Goal: Task Accomplishment & Management: Use online tool/utility

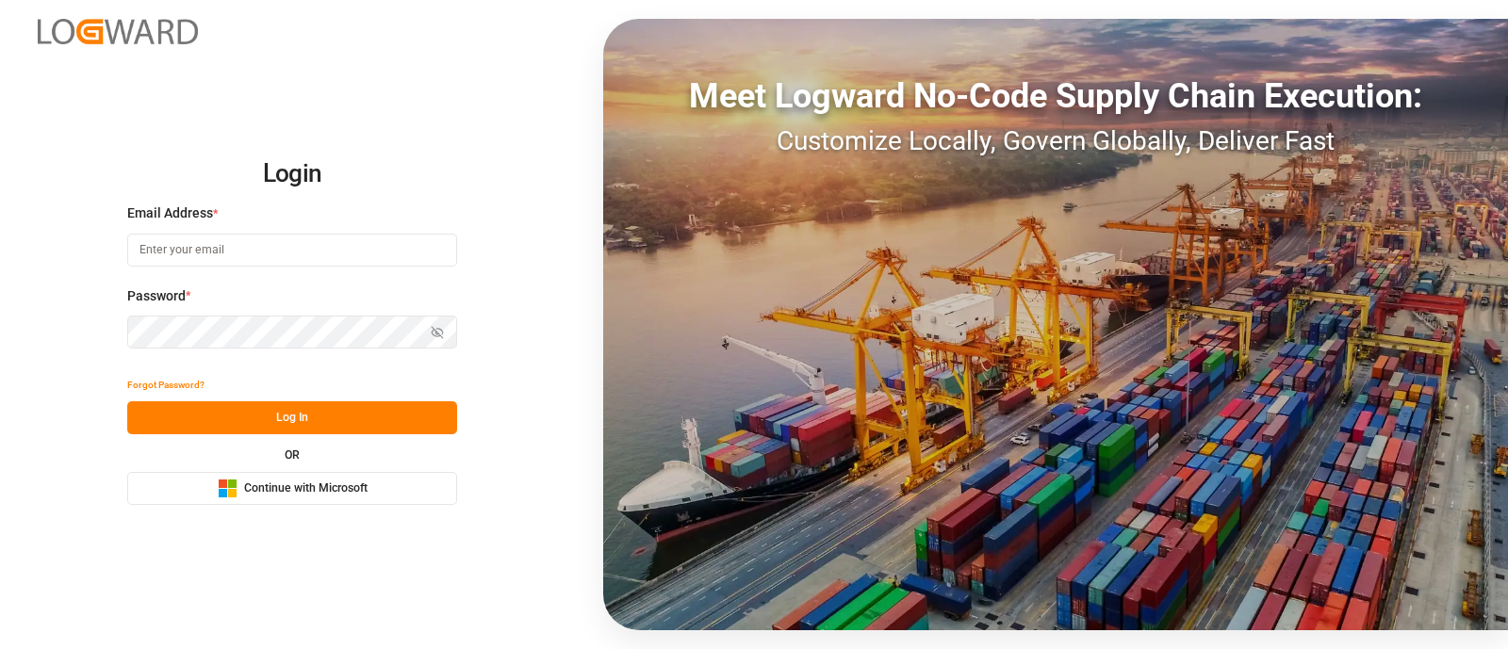
click at [368, 481] on button "Microsoft Logo Continue with Microsoft" at bounding box center [292, 488] width 330 height 33
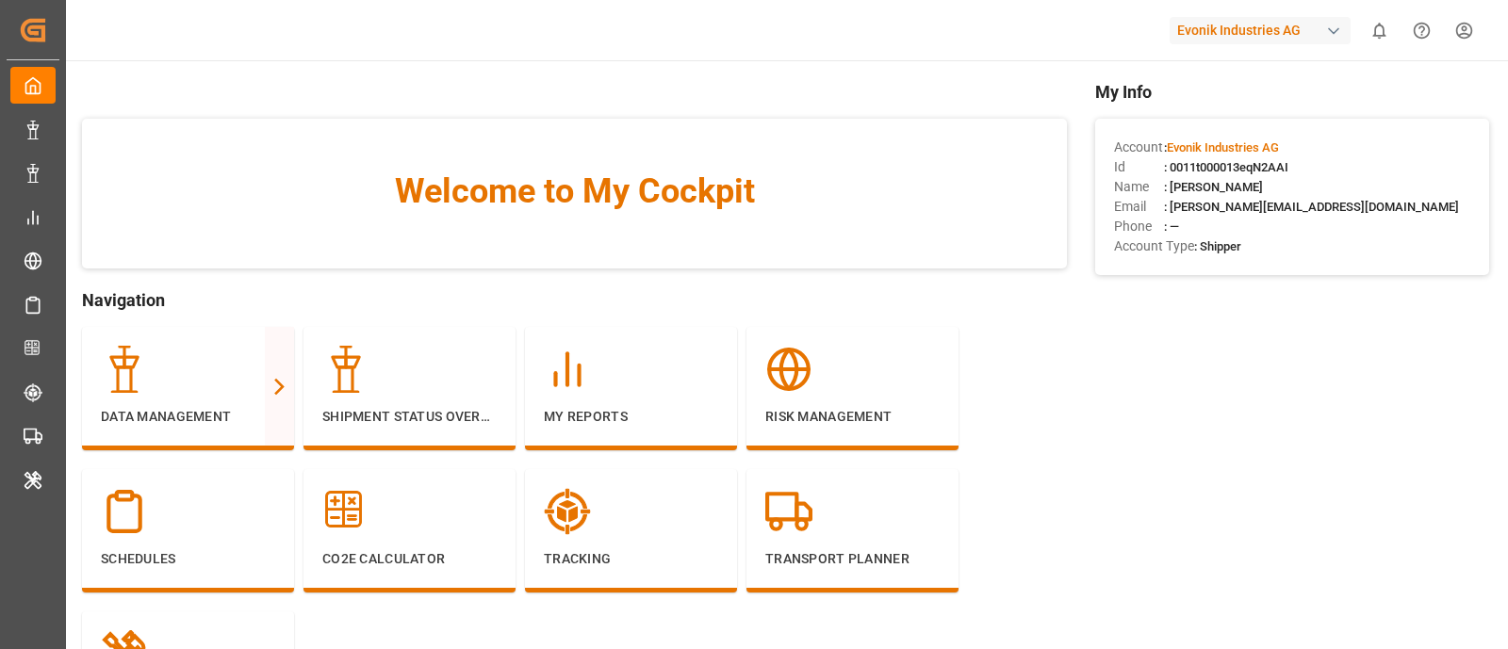
click at [1278, 34] on div "Evonik Industries AG" at bounding box center [1260, 30] width 181 height 27
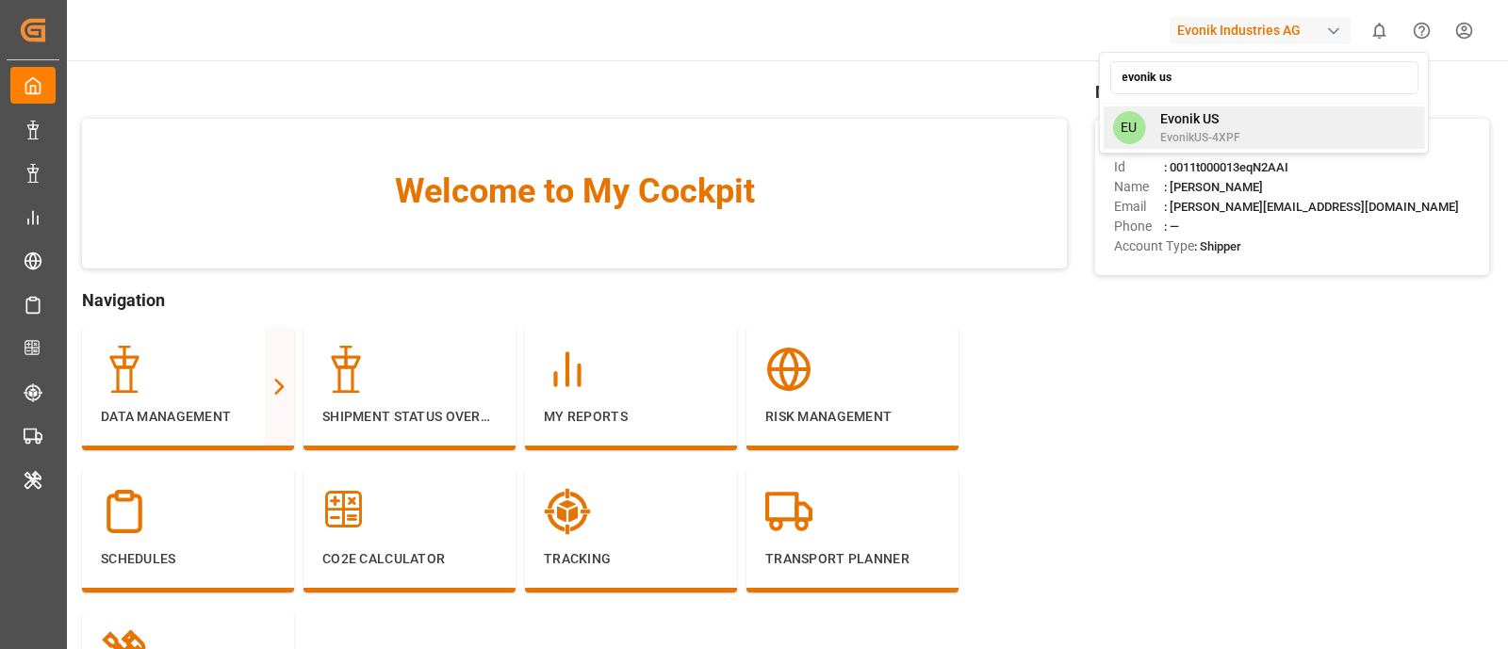
type input "evonik us"
click at [1246, 137] on div "EU Evonik US EvonikUS-4XPF" at bounding box center [1263, 128] width 321 height 42
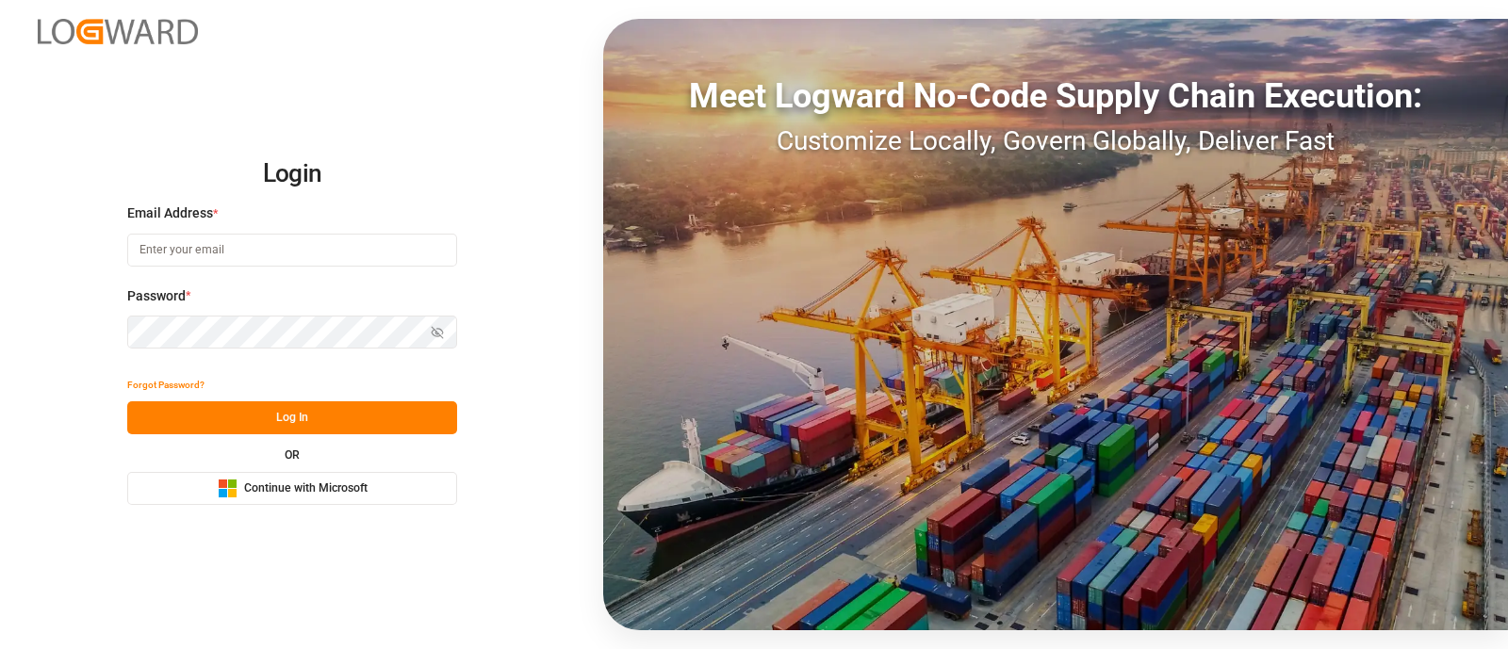
click at [378, 489] on button "Microsoft Logo Continue with Microsoft" at bounding box center [292, 488] width 330 height 33
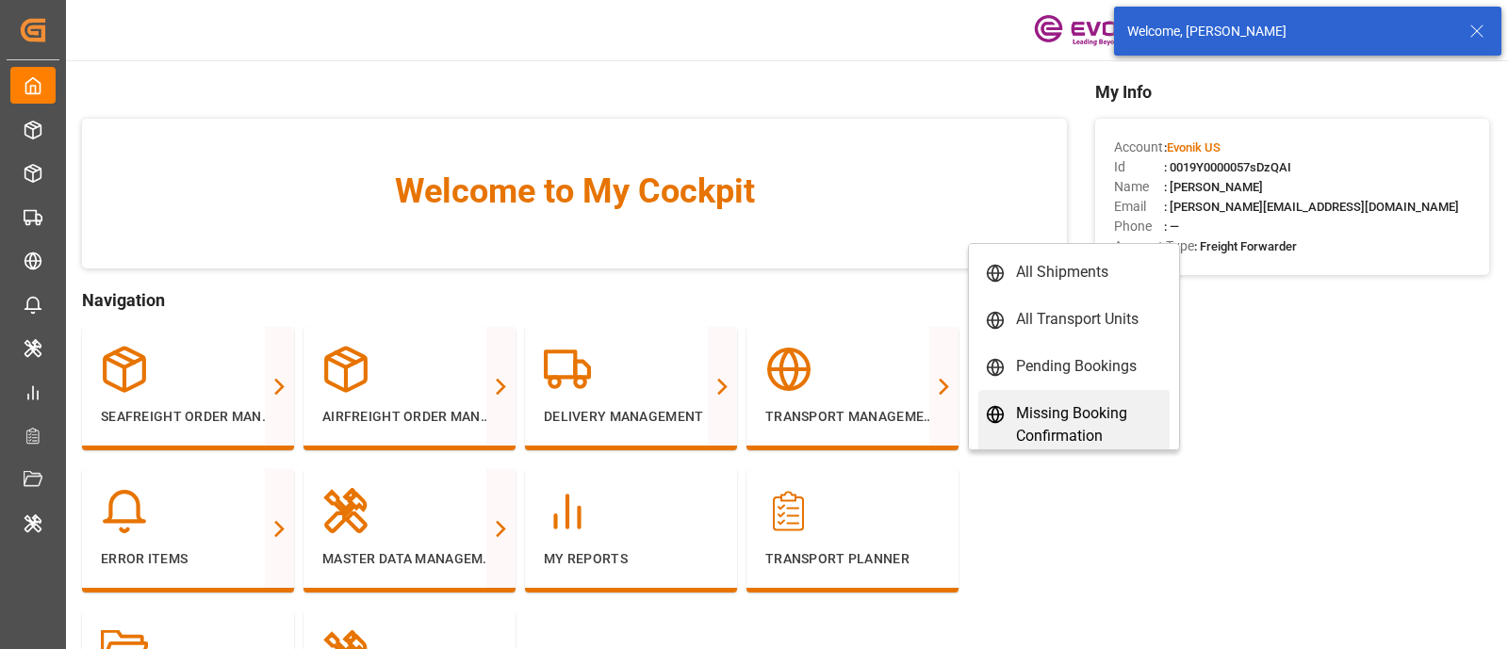
click at [1140, 399] on link "Missing Booking Confirmation" at bounding box center [1073, 425] width 191 height 70
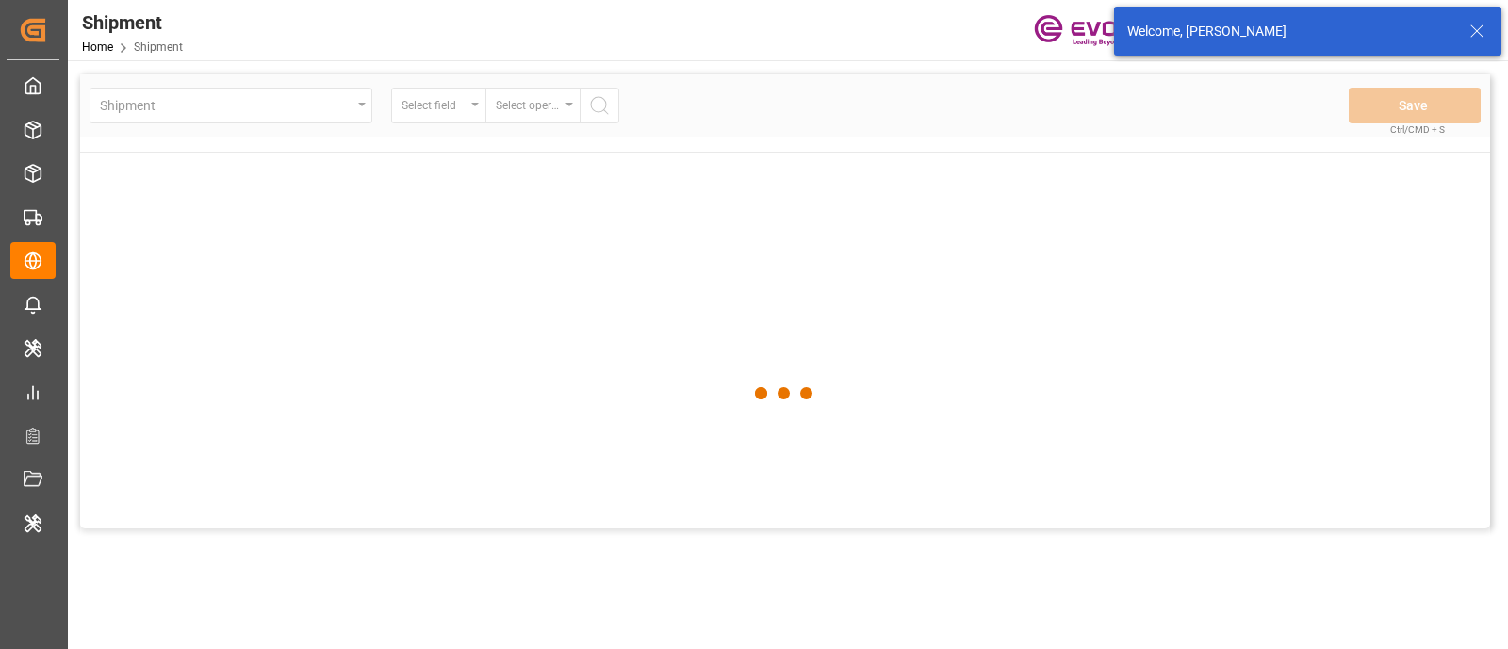
click at [1467, 36] on icon at bounding box center [1477, 31] width 23 height 23
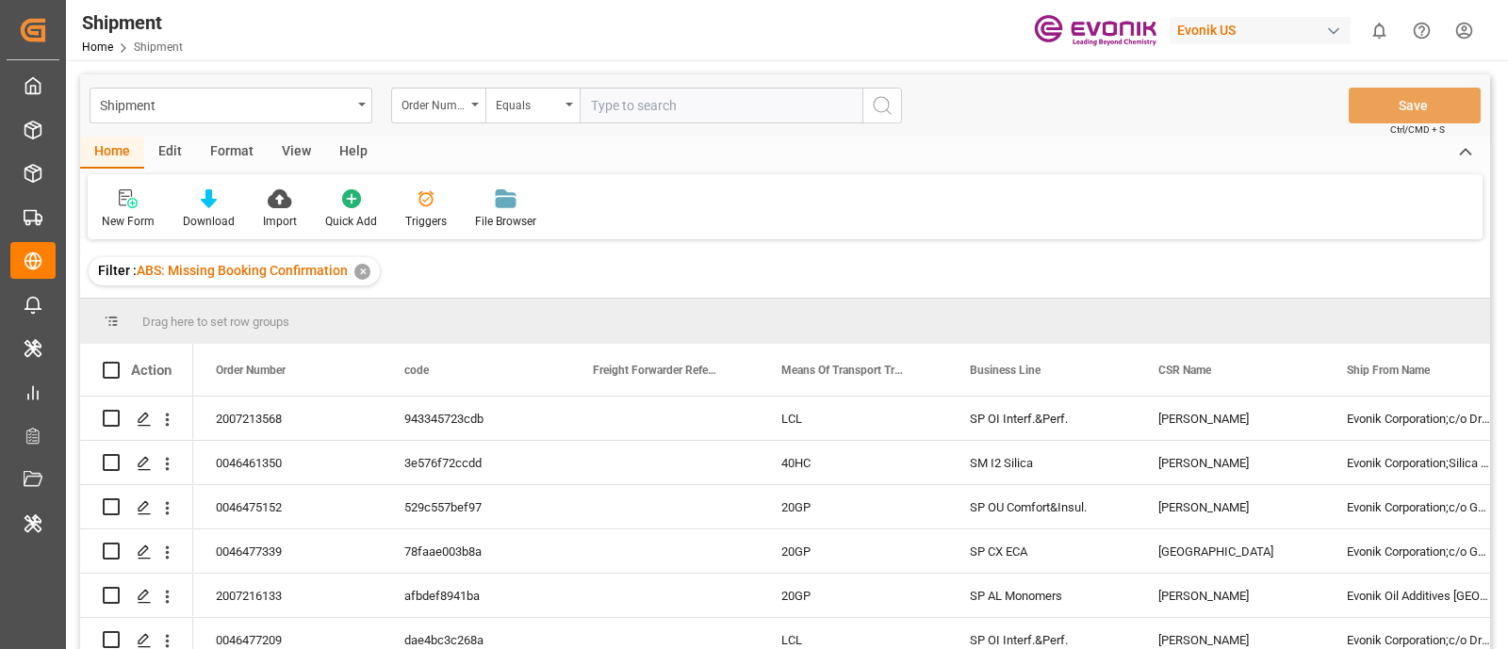
click at [168, 156] on div "Edit" at bounding box center [170, 153] width 52 height 32
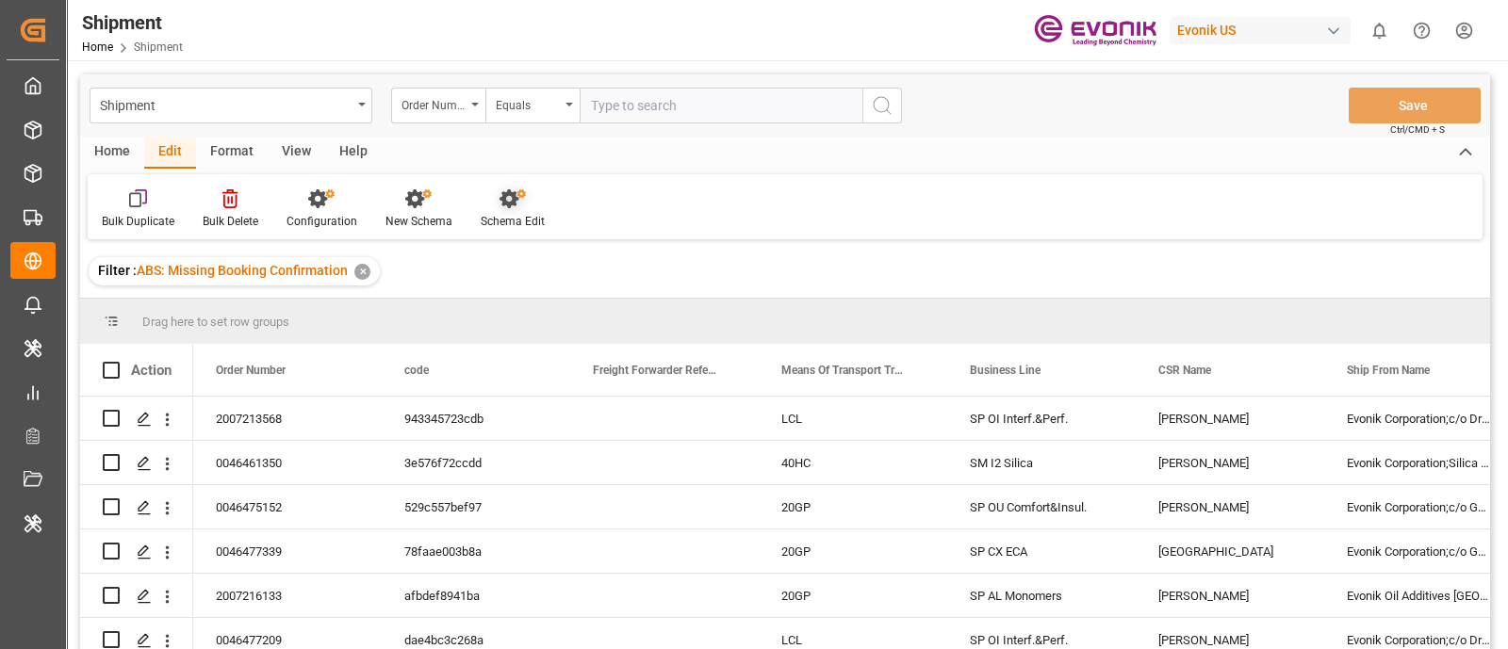
click at [500, 202] on icon at bounding box center [513, 198] width 26 height 19
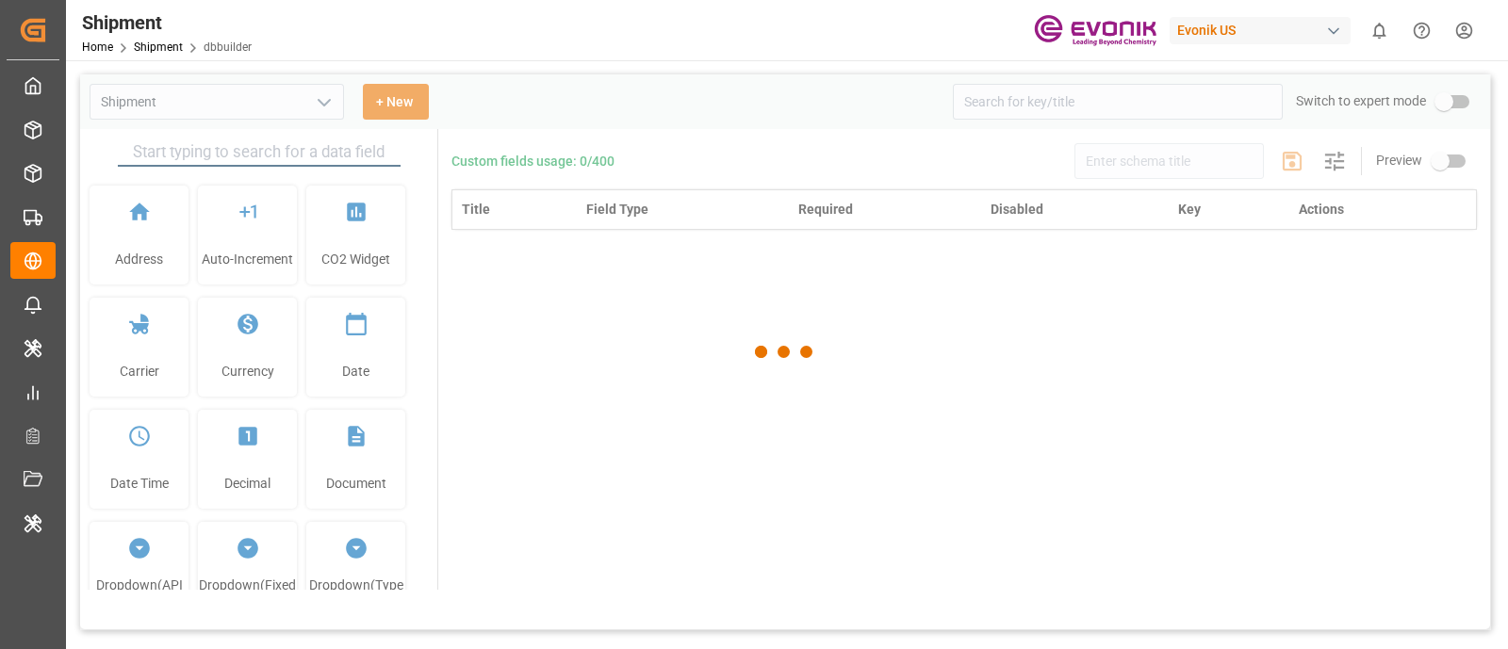
type input "Shipment"
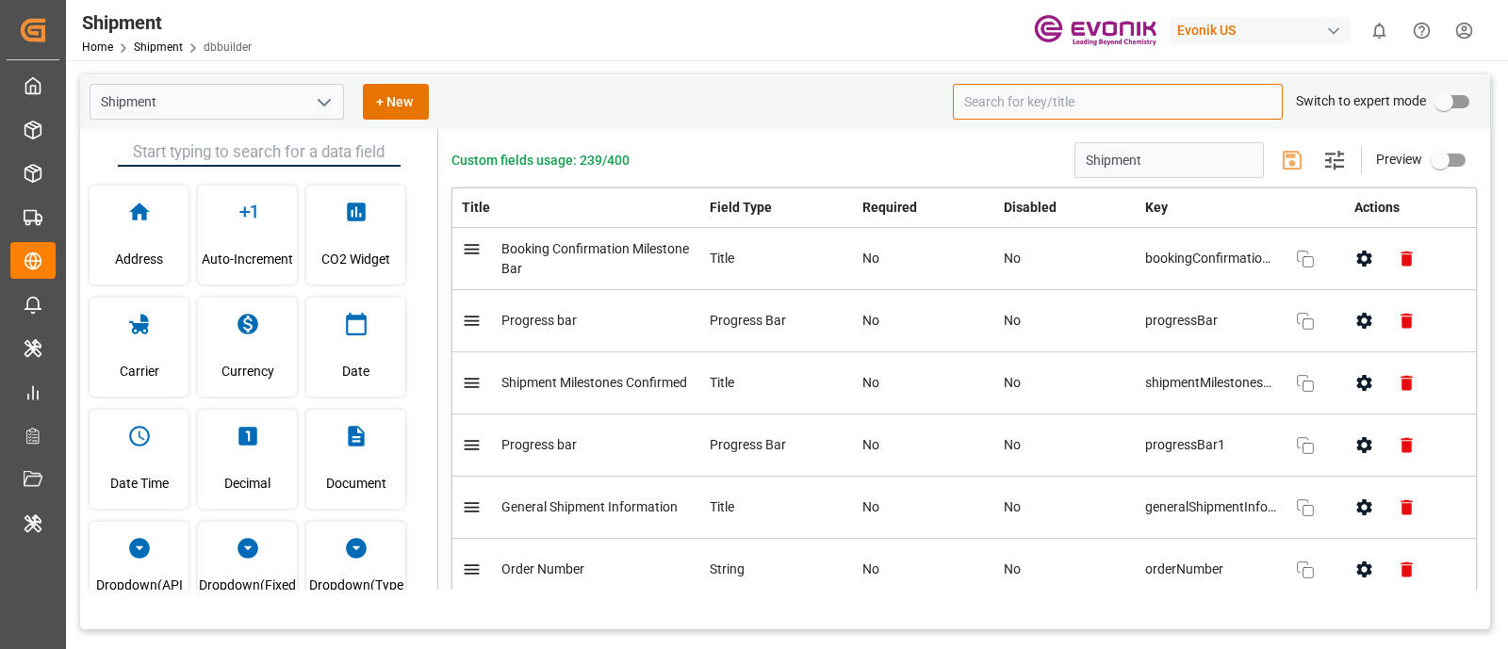
click at [991, 107] on input at bounding box center [1118, 102] width 330 height 36
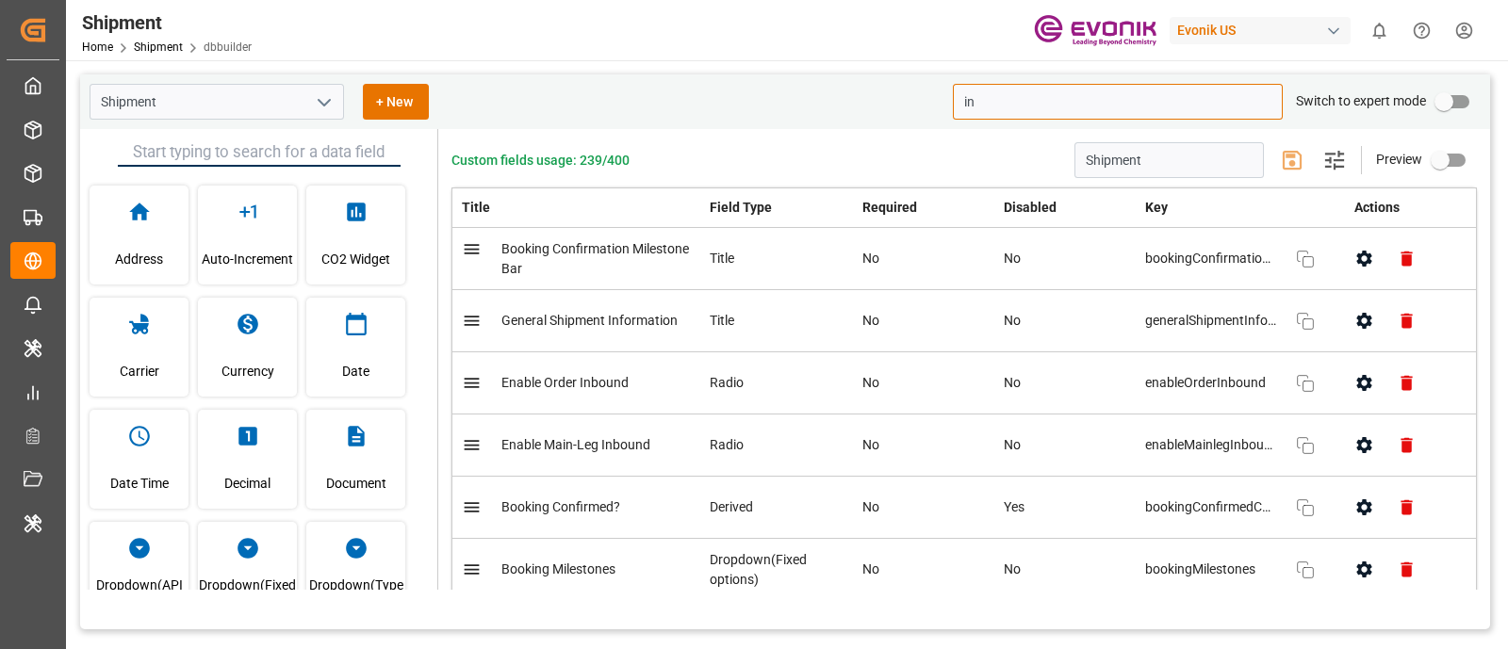
type input "i"
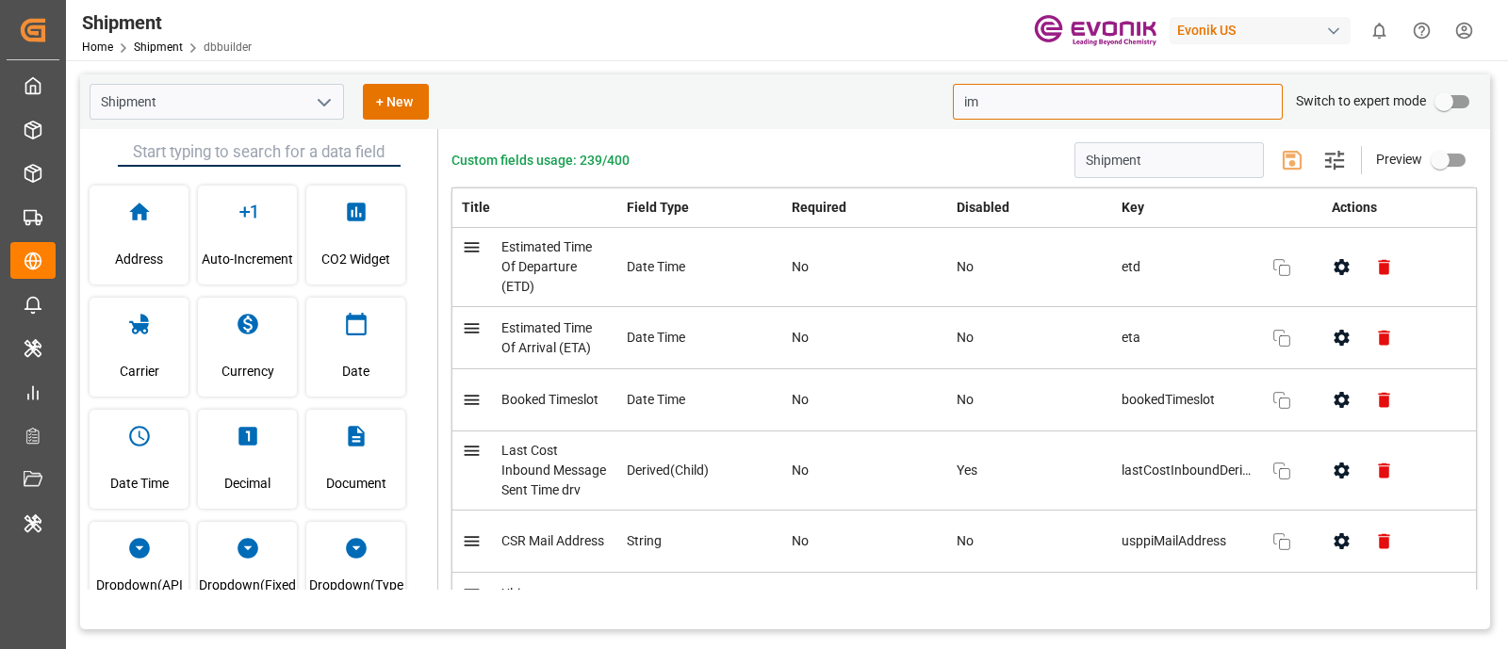
type input "i"
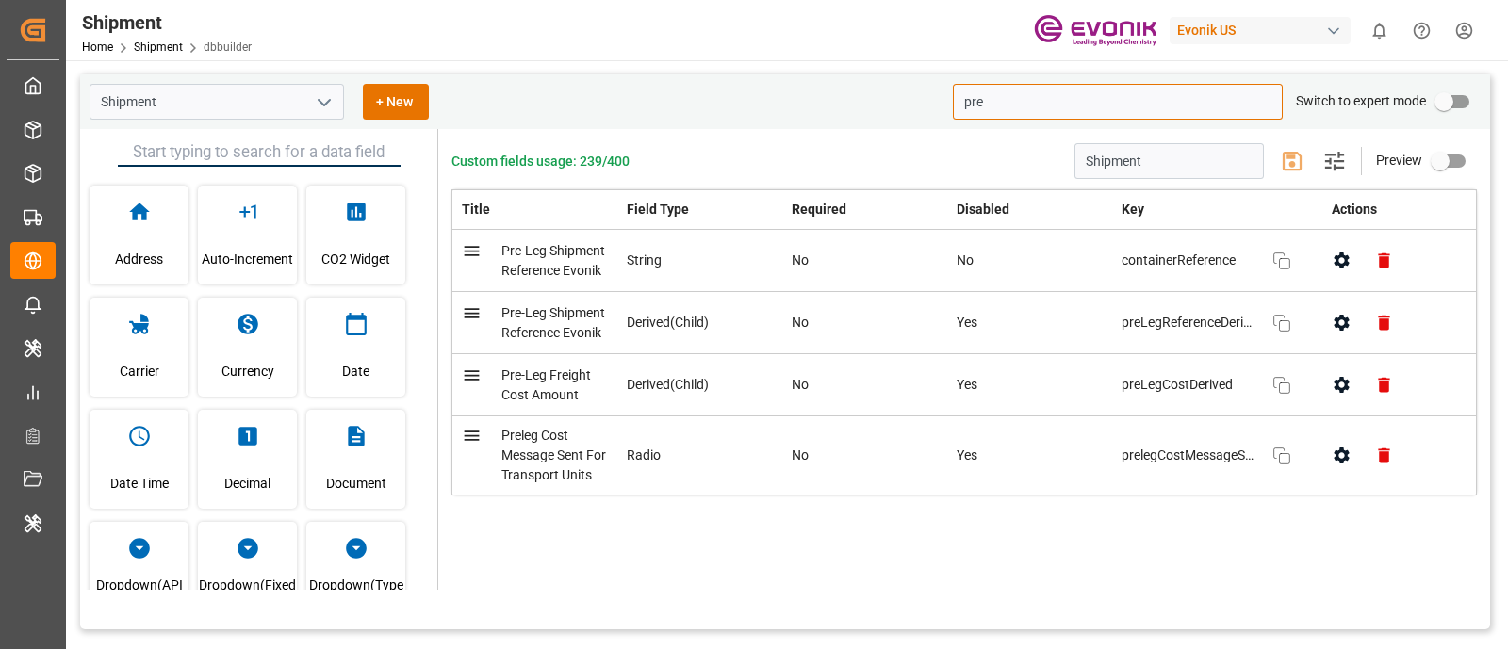
click at [1087, 101] on input "pre" at bounding box center [1118, 102] width 330 height 36
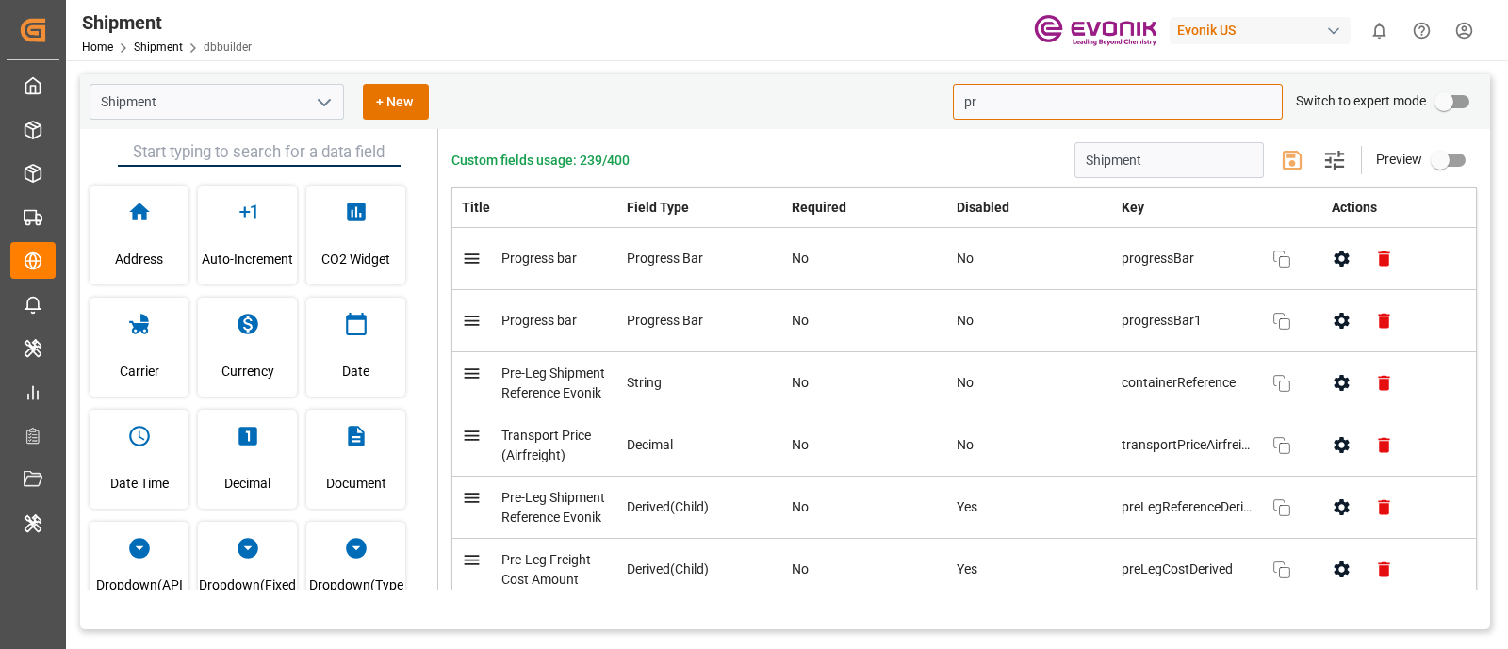
type input "p"
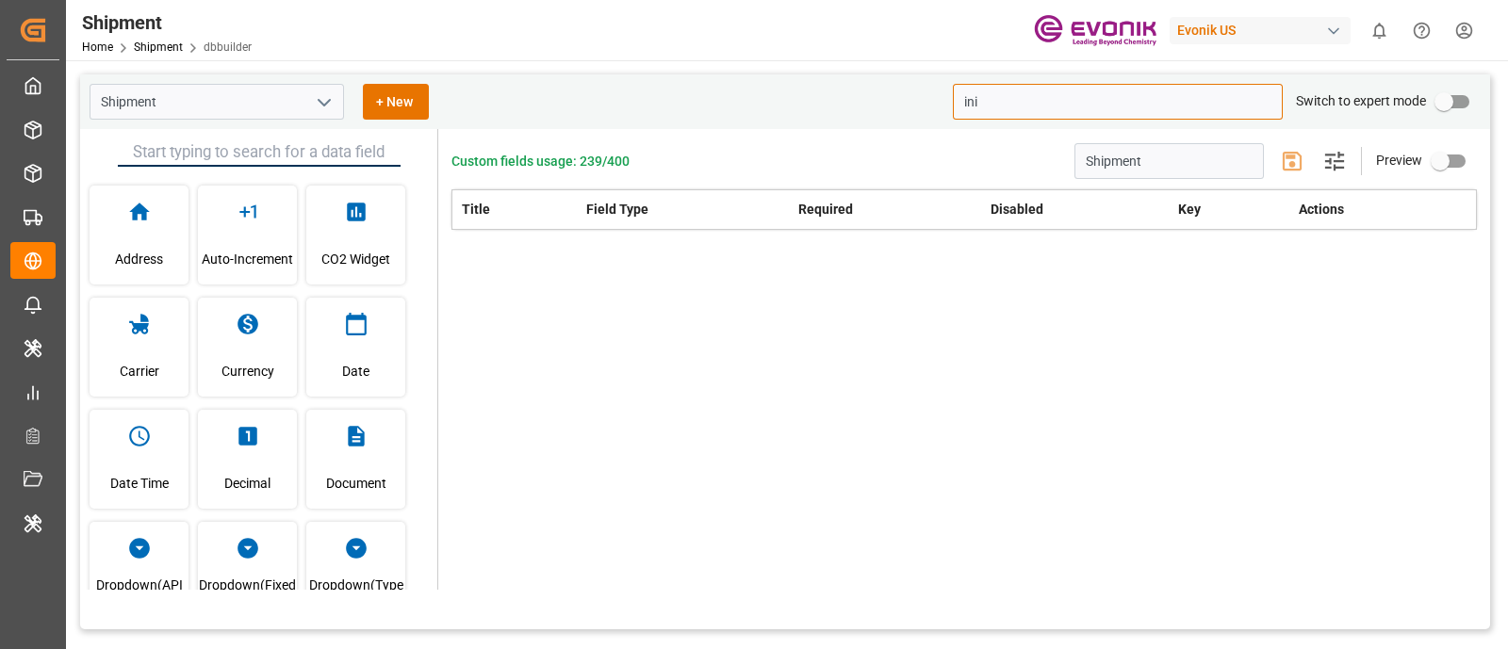
type input "ini"
click at [1273, 31] on div "Evonik US" at bounding box center [1260, 30] width 181 height 27
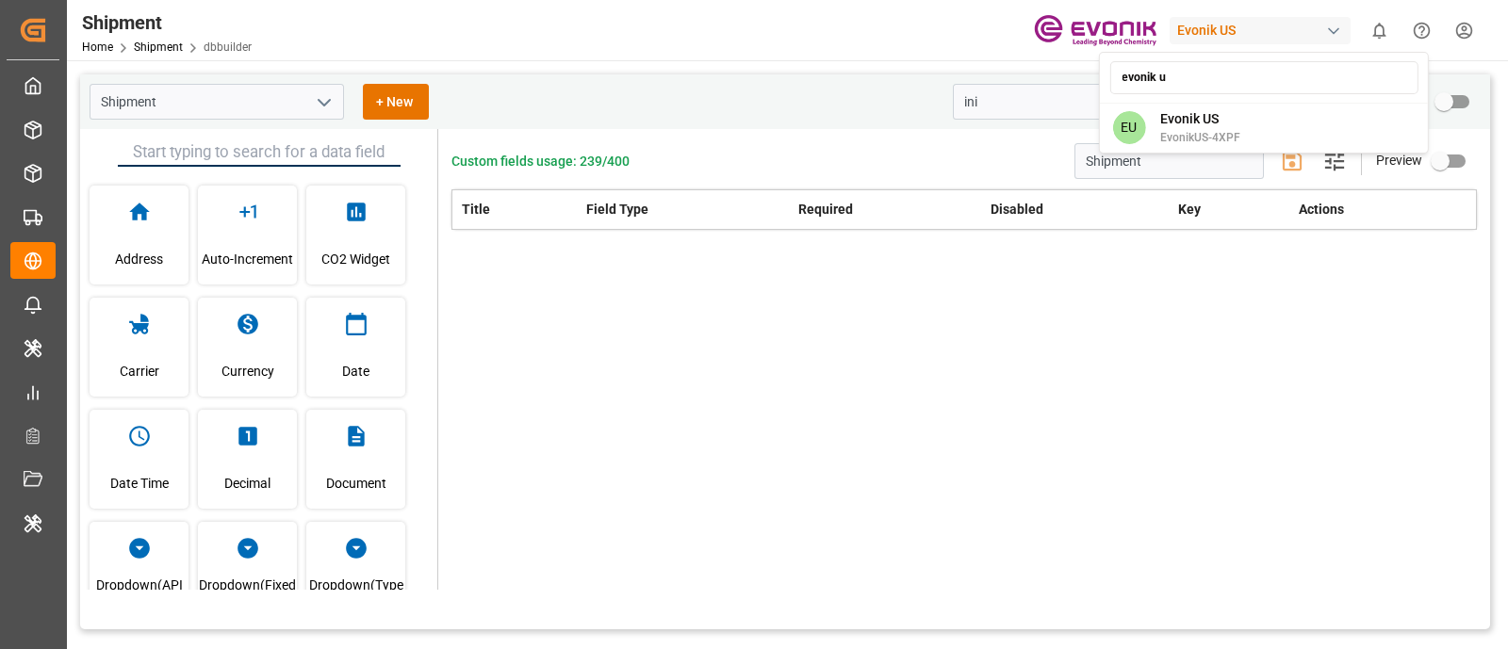
type input "evonik"
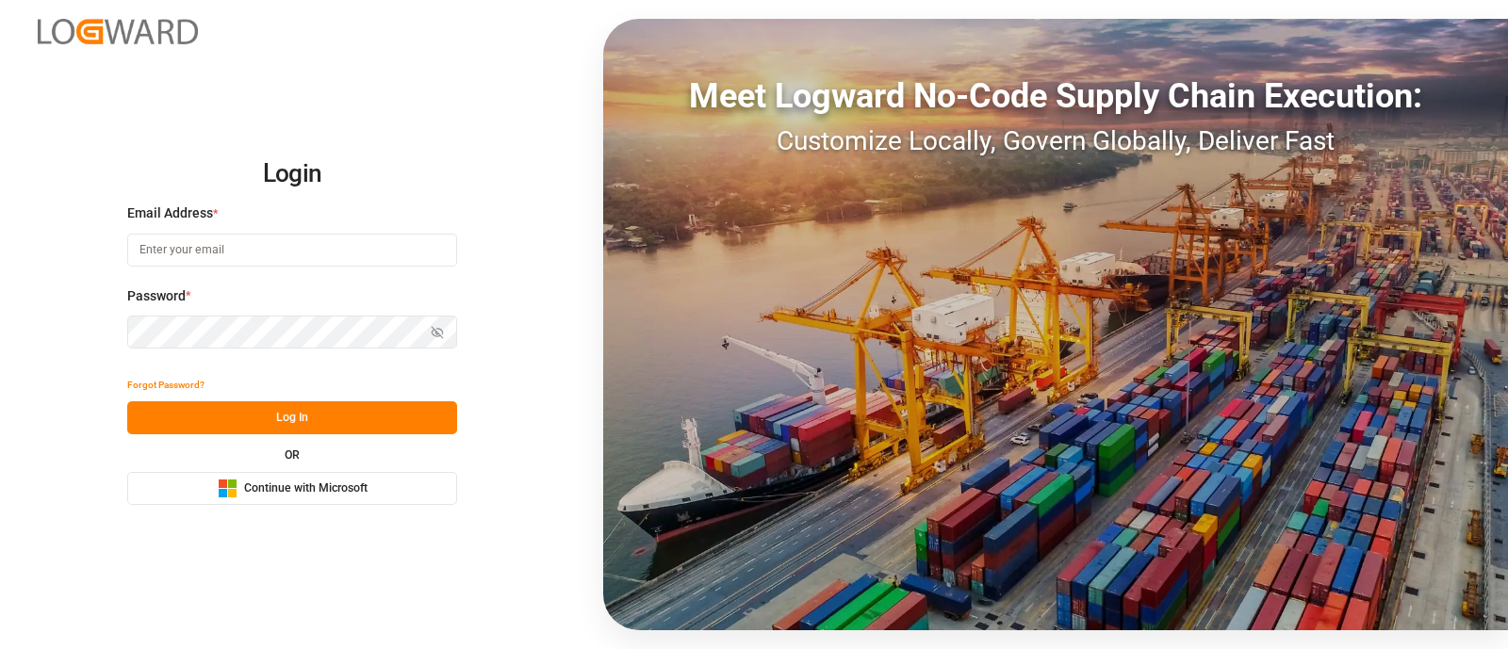
click at [346, 485] on span "Continue with Microsoft" at bounding box center [305, 489] width 123 height 17
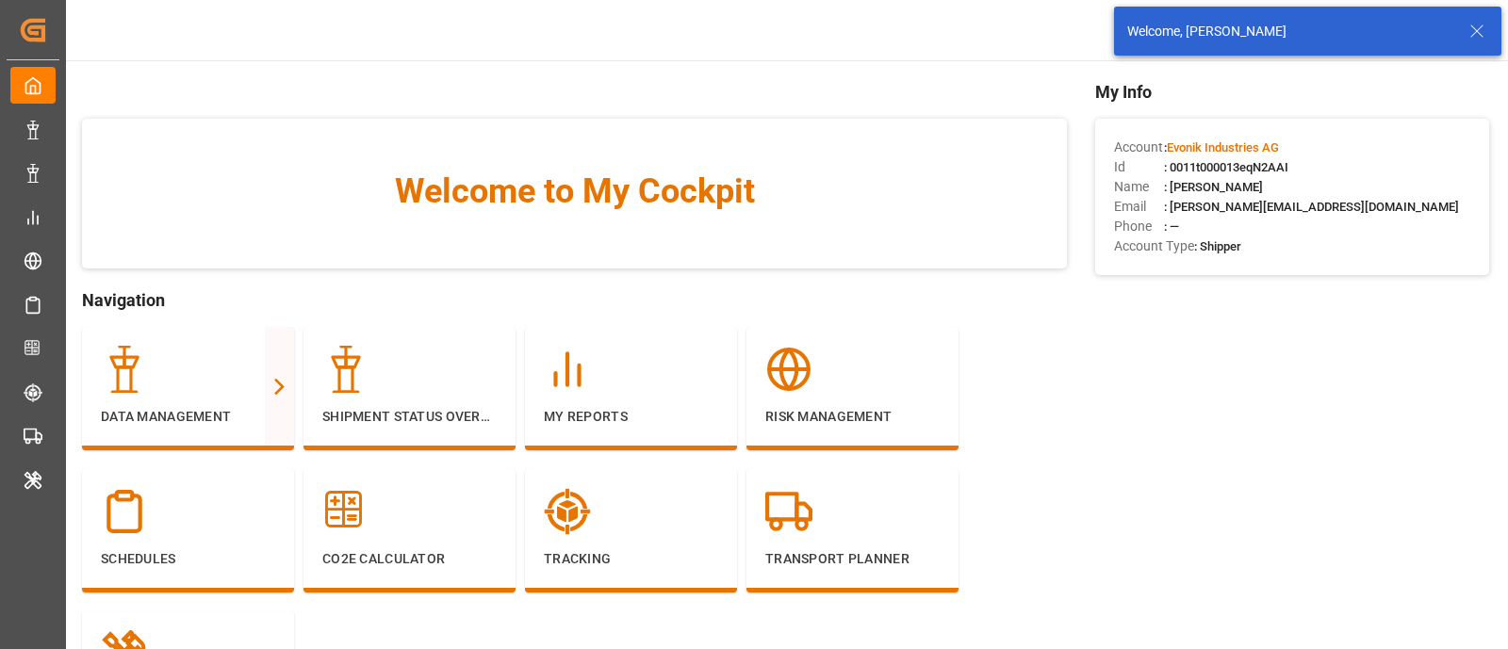
click at [1477, 36] on icon at bounding box center [1477, 31] width 23 height 23
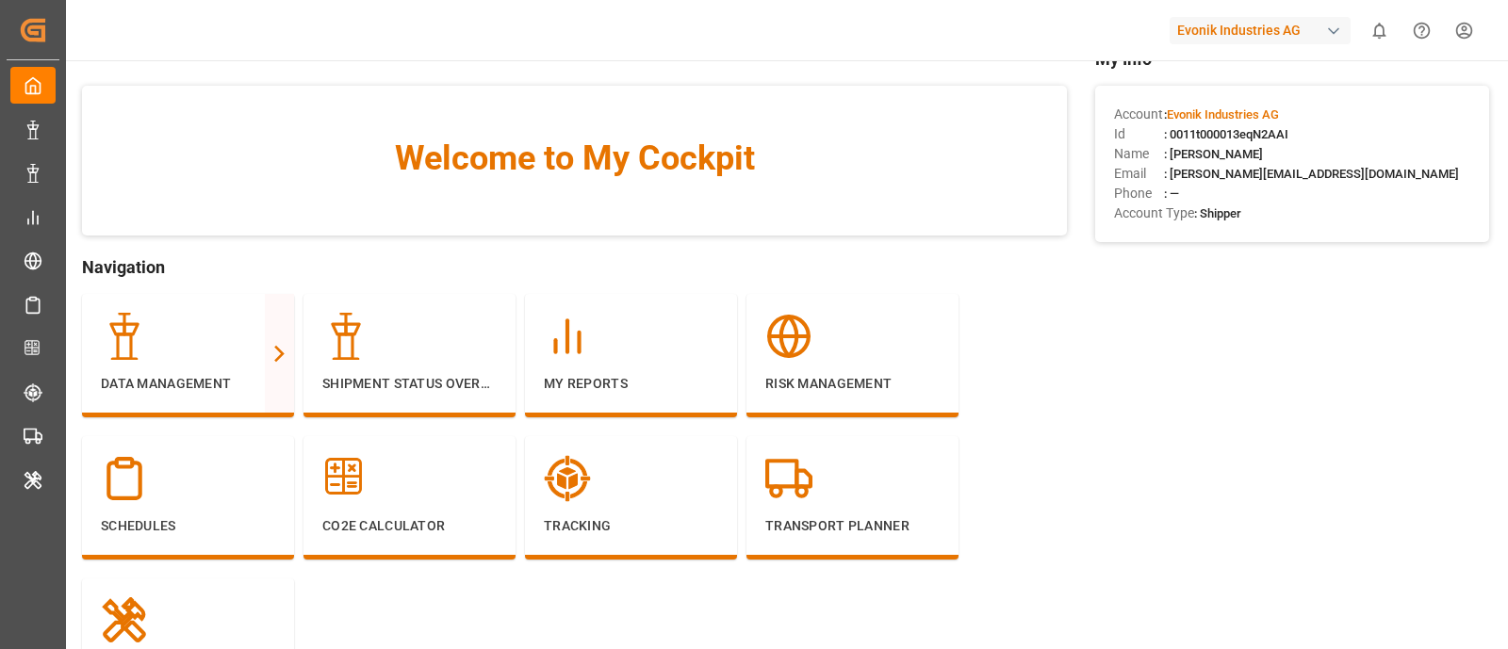
scroll to position [32, 0]
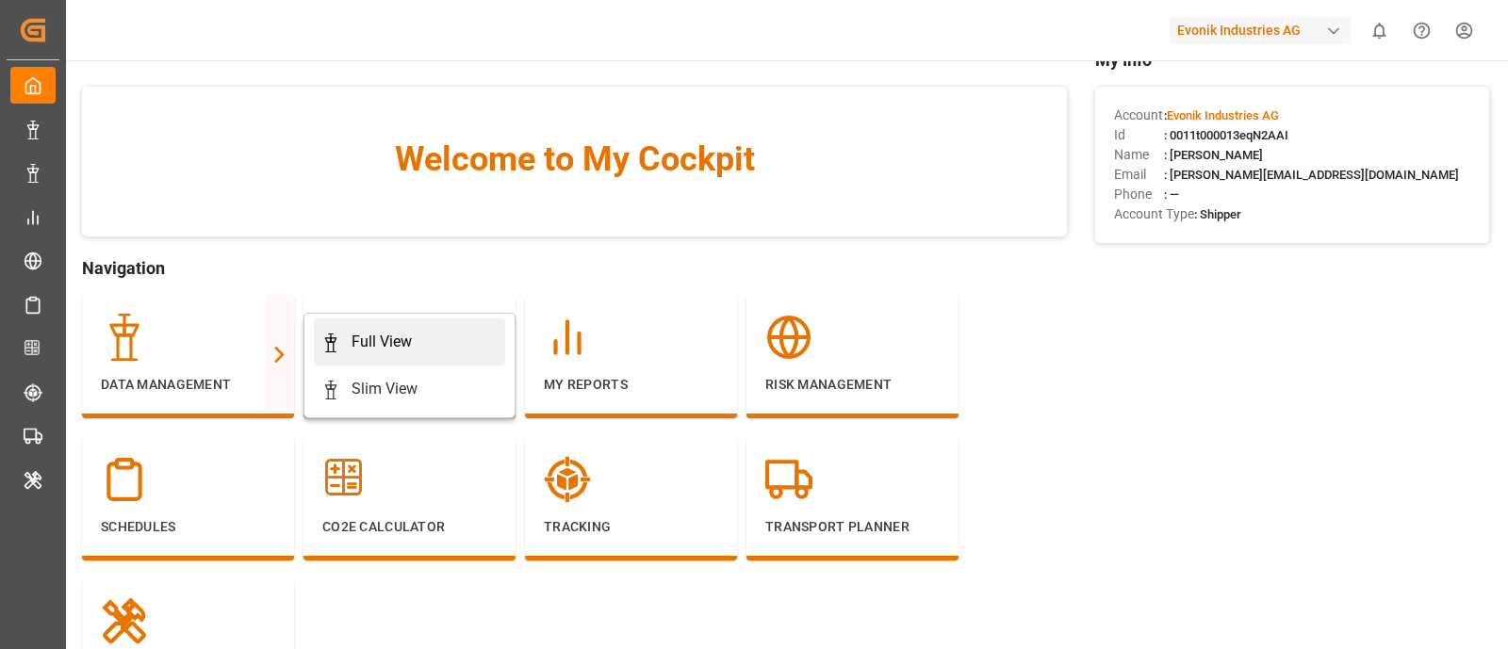
click at [368, 356] on link "Full View" at bounding box center [409, 342] width 191 height 47
